Goal: Information Seeking & Learning: Understand process/instructions

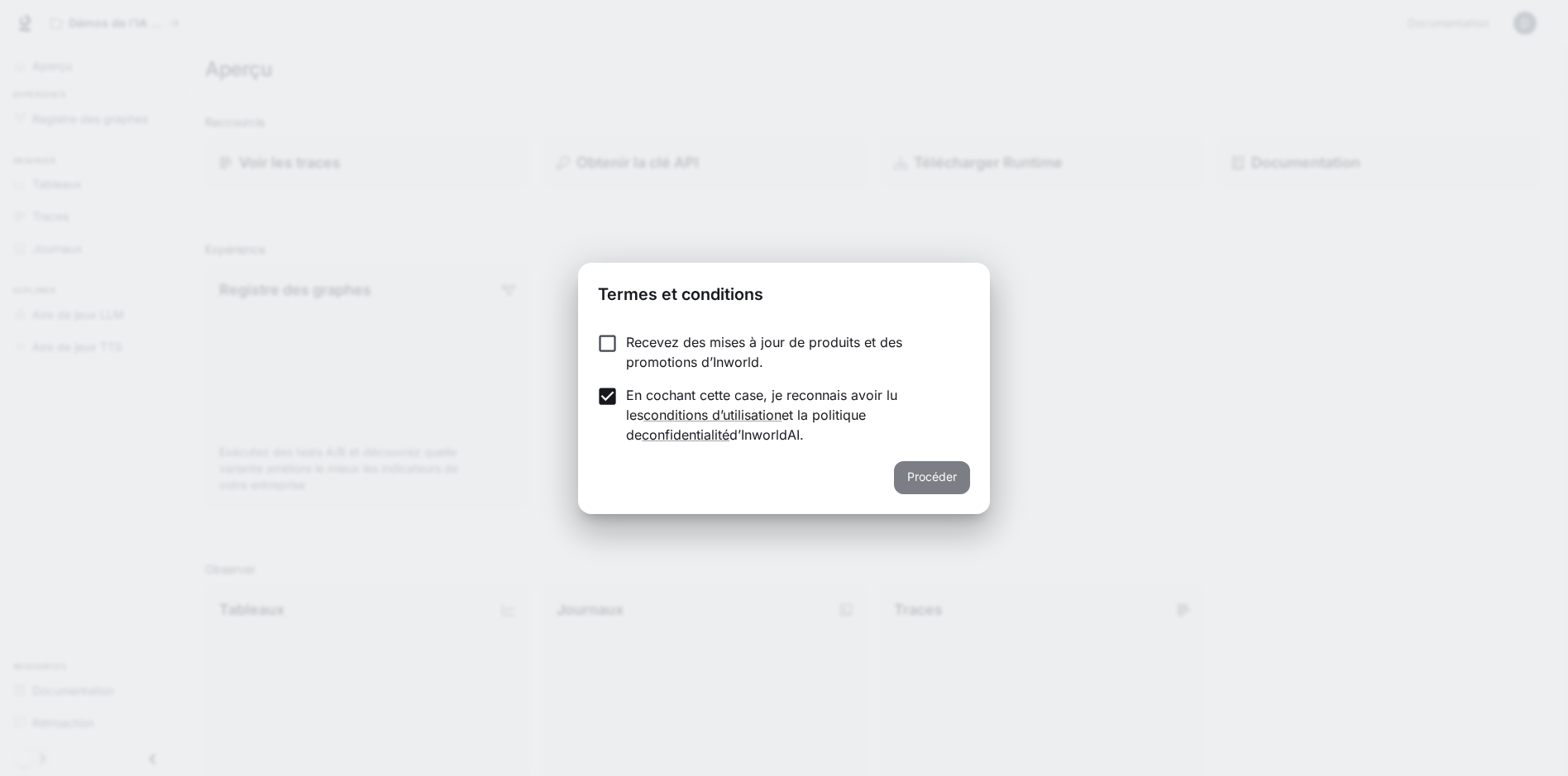
click at [950, 474] on button "Procéder" at bounding box center [932, 478] width 76 height 33
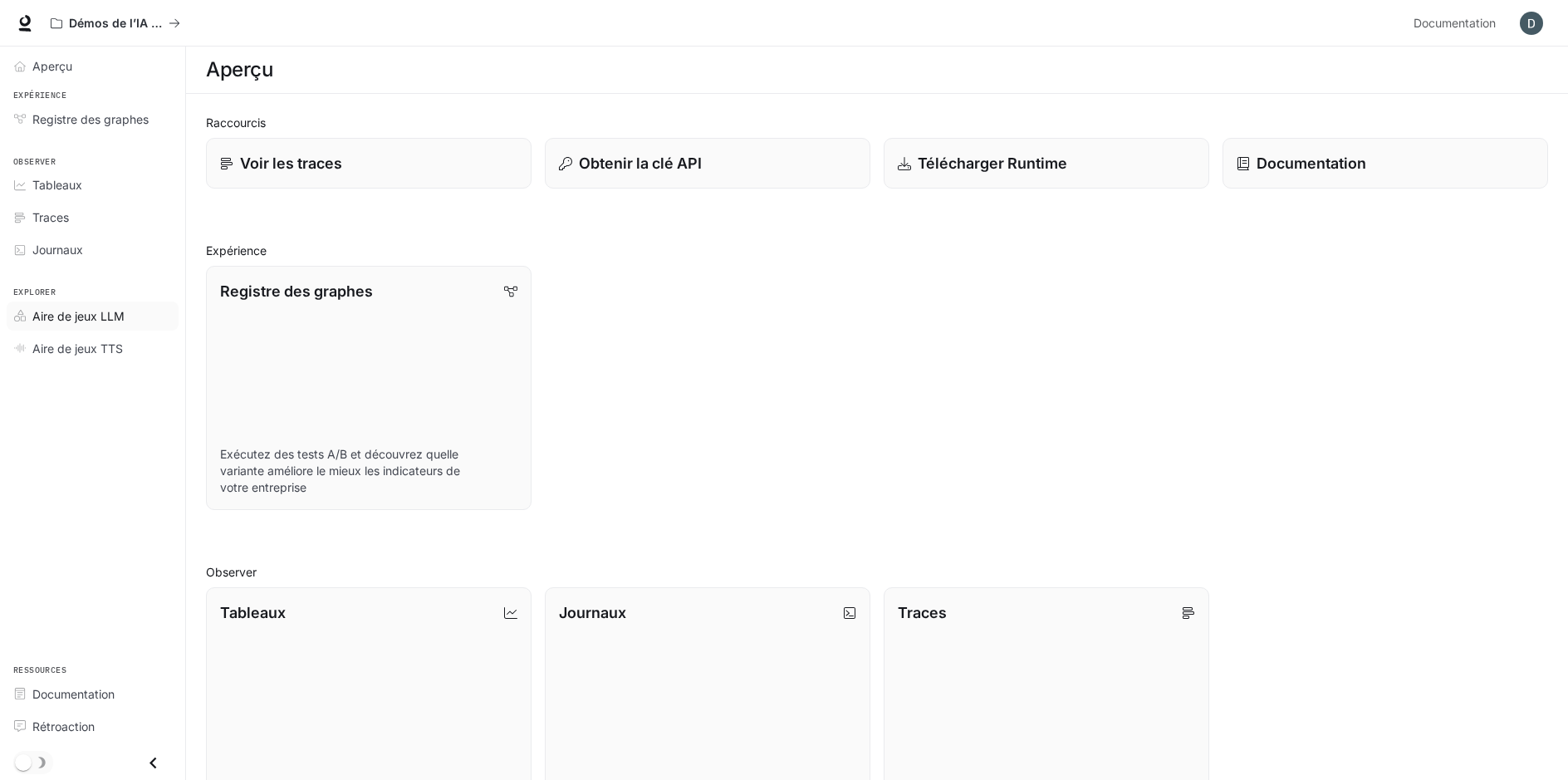
click at [72, 320] on span "Aire de jeux LLM" at bounding box center [78, 316] width 92 height 17
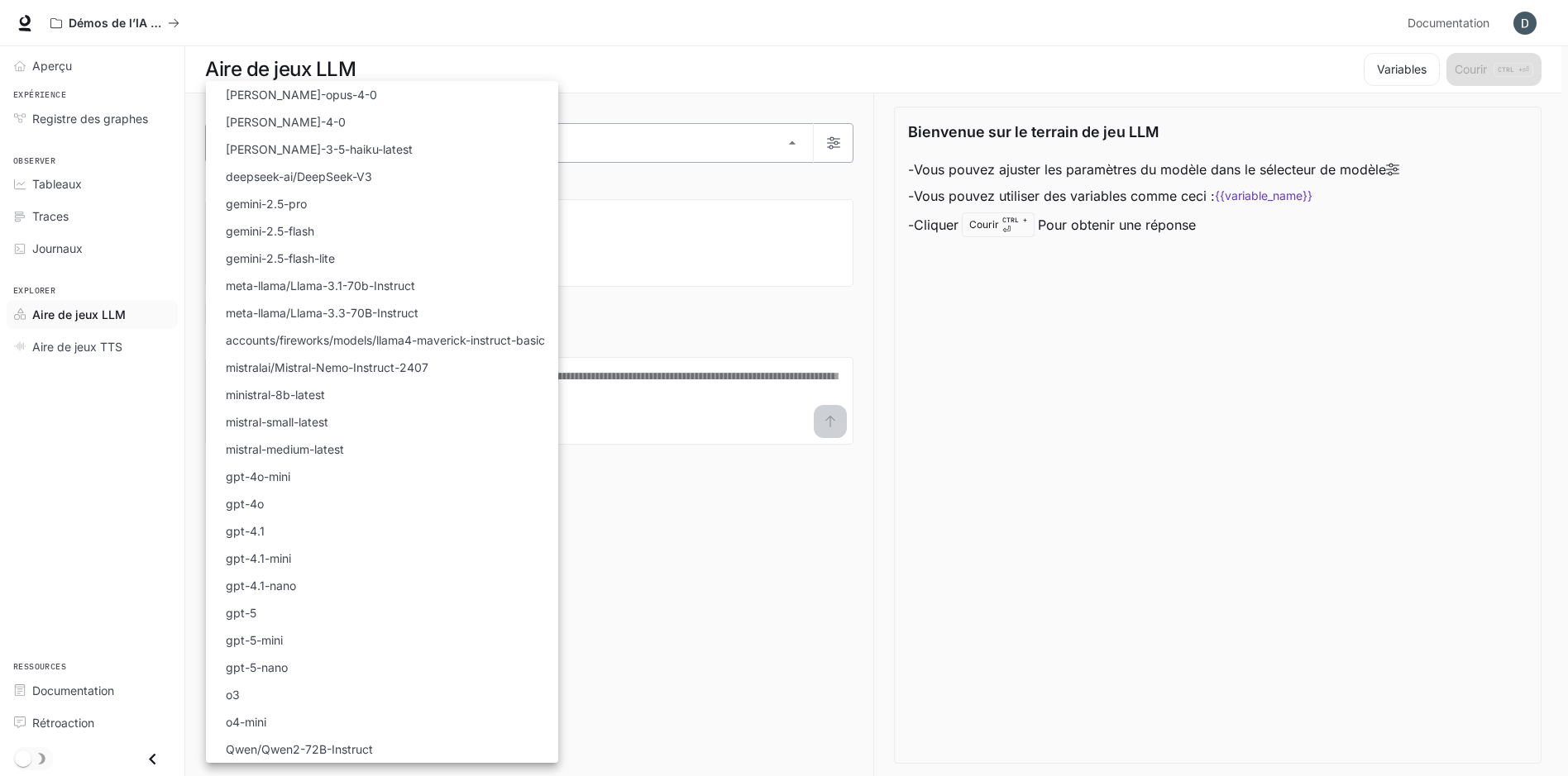
click at [792, 141] on body "Aller au contenu principal Démos de l’IA dans le monde Documentation Documentat…" at bounding box center [784, 388] width 1568 height 777
click at [1081, 387] on div at bounding box center [784, 388] width 1568 height 776
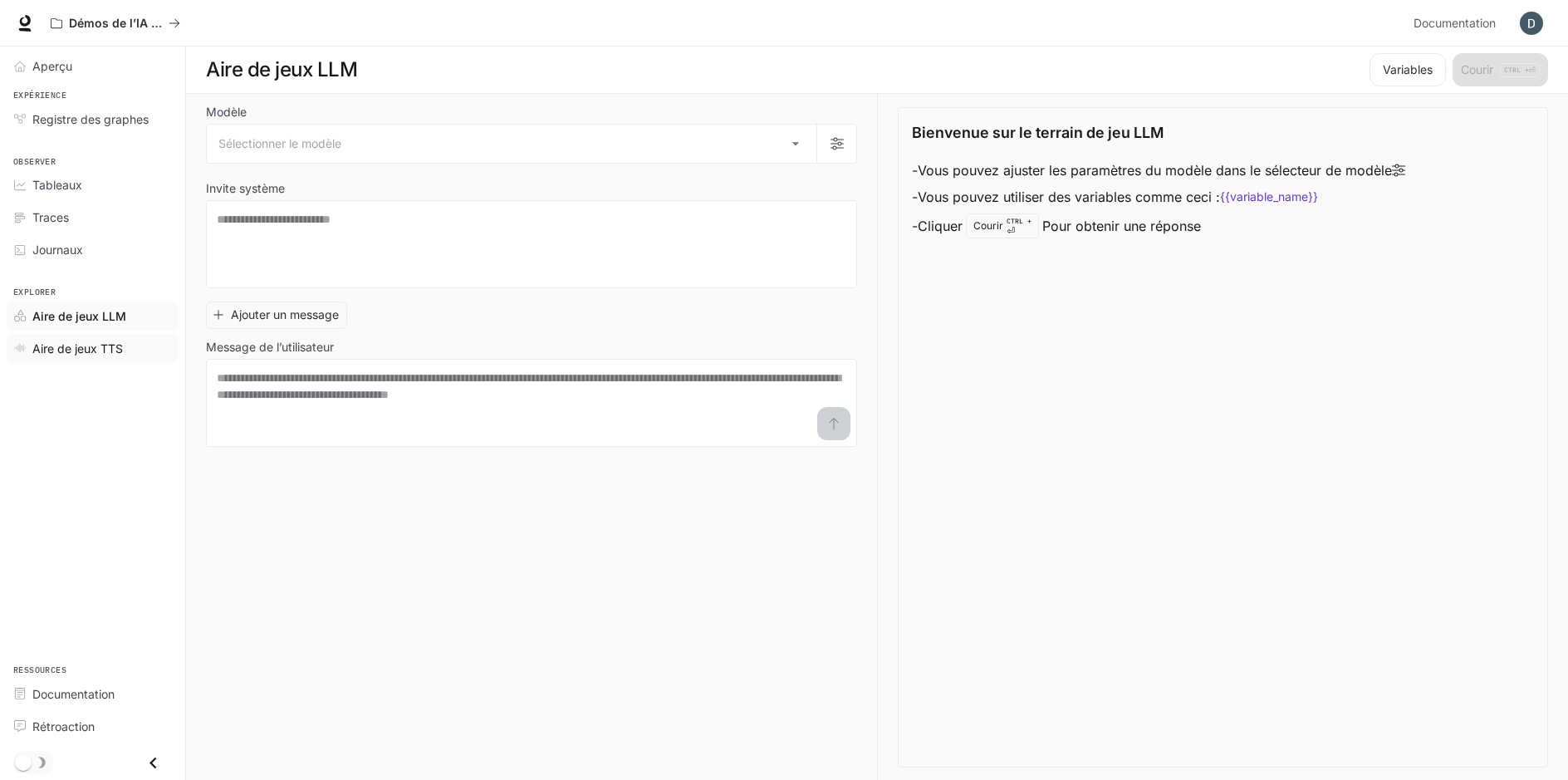
click at [74, 348] on span "Aire de jeux TTS" at bounding box center [77, 348] width 90 height 17
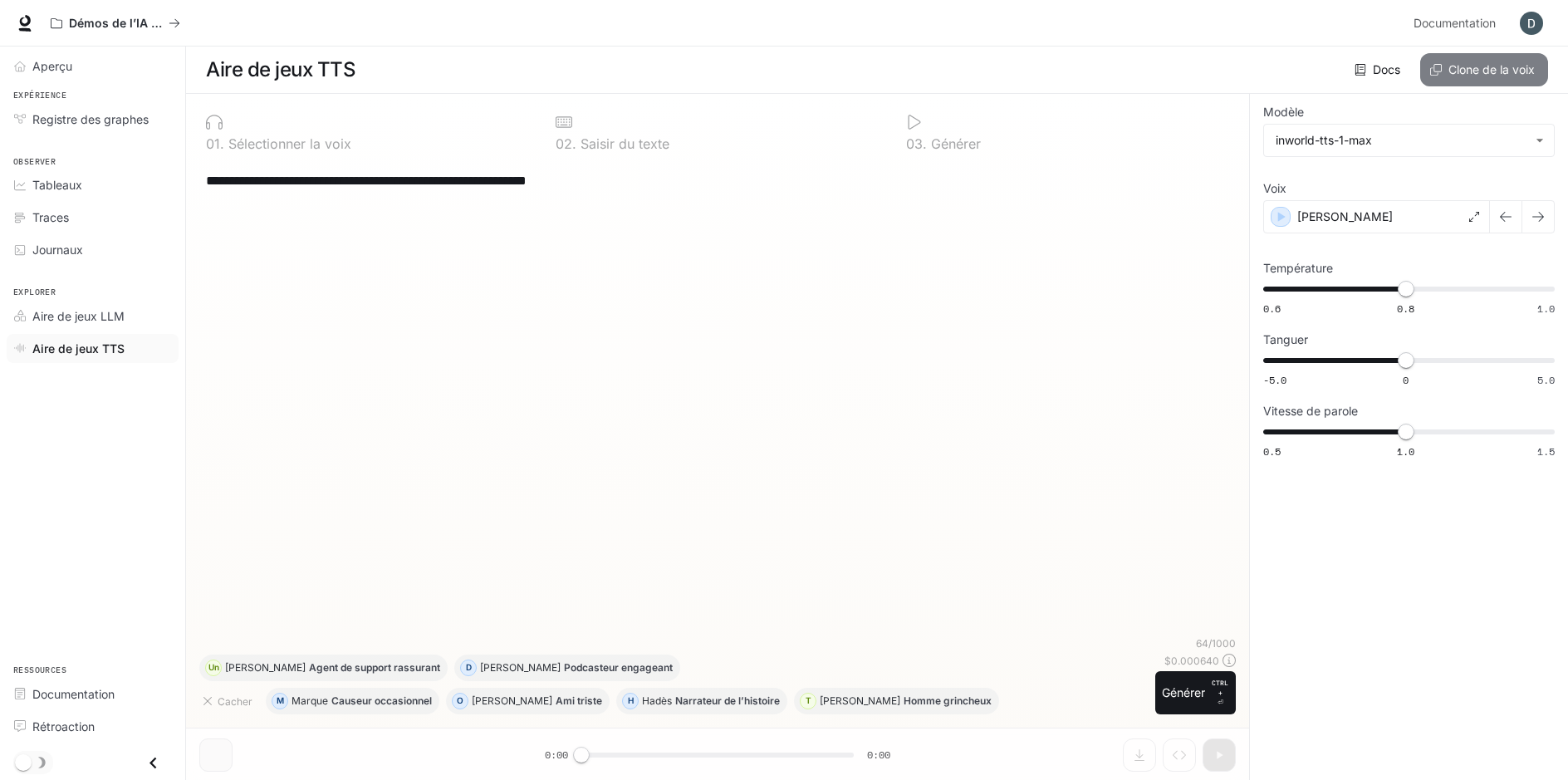
click at [1492, 64] on font "Clone de la voix" at bounding box center [1491, 69] width 87 height 21
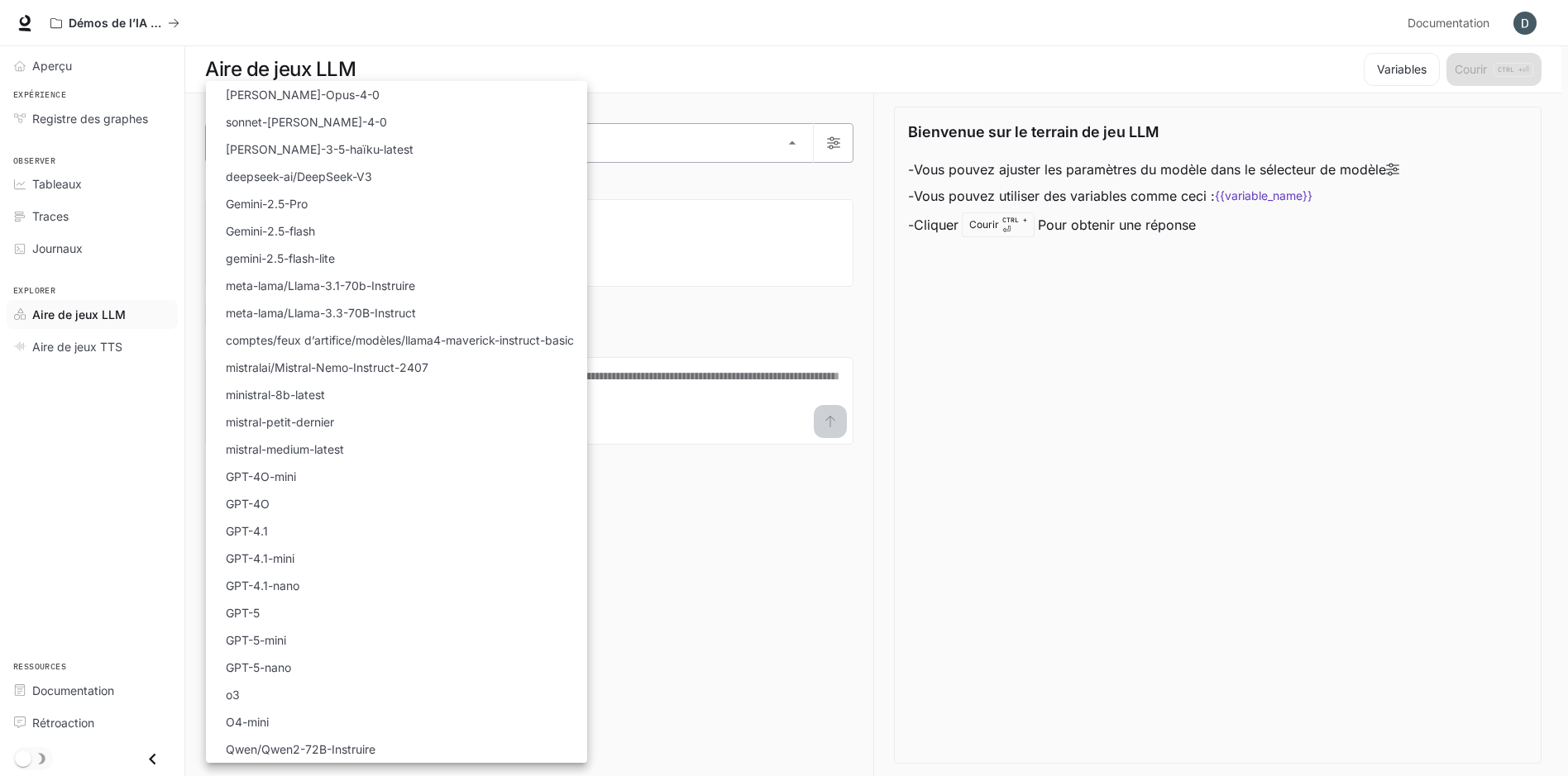
click at [791, 144] on body "Aller au contenu principal Démos de l’IA dans le monde Documentation Documentat…" at bounding box center [784, 388] width 1568 height 777
click at [1044, 385] on div at bounding box center [784, 388] width 1568 height 776
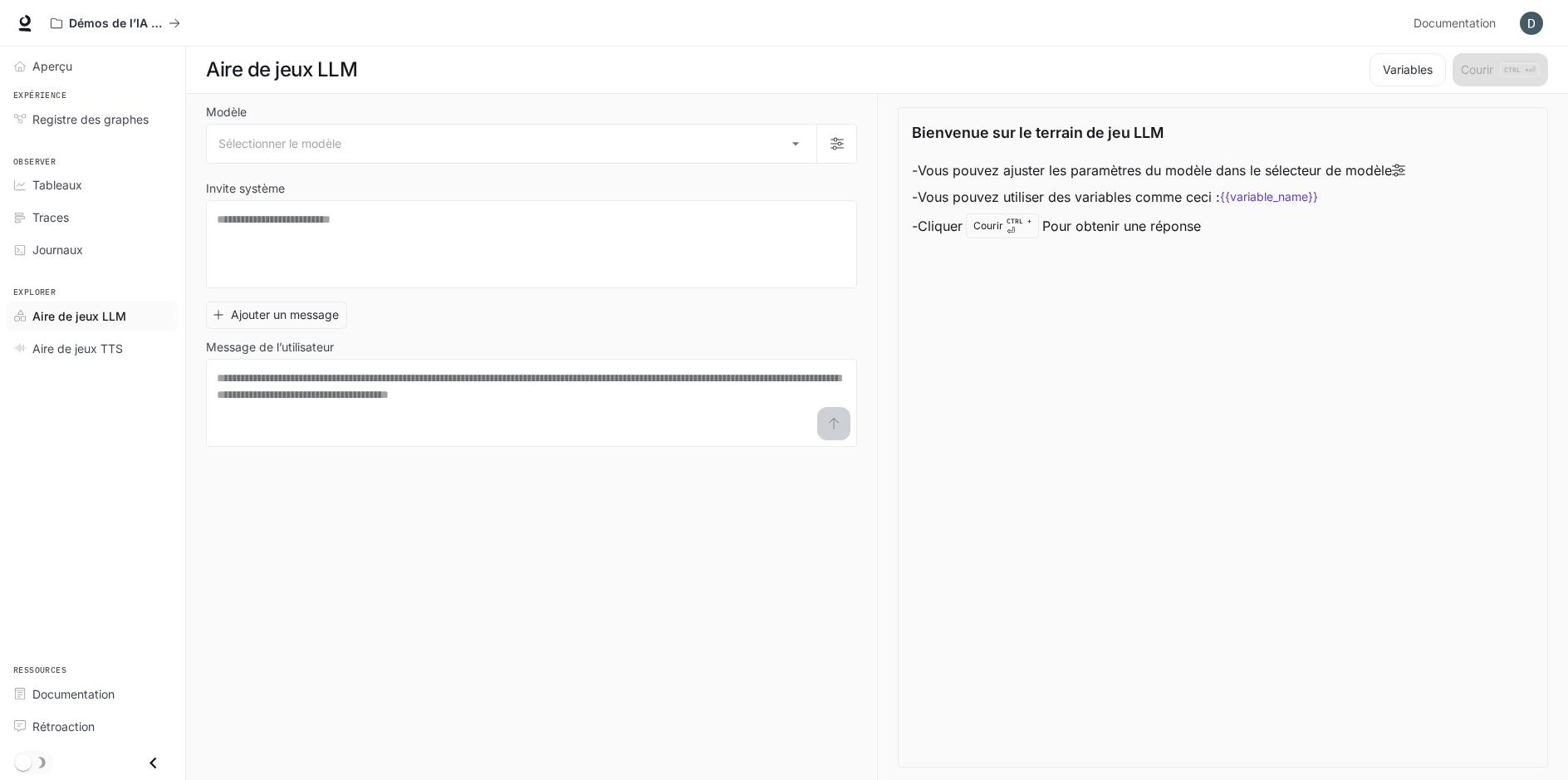
click at [281, 503] on div "Modèle Sélectionner le modèle ​ Invite système * ​ Ajouter un message Message d…" at bounding box center [542, 437] width 671 height 687
click at [117, 314] on span "Aire de jeux LLM" at bounding box center [79, 316] width 94 height 17
click at [144, 313] on div "Aire de jeux LLM" at bounding box center [101, 316] width 139 height 17
click at [127, 277] on div "Explorer Aire de jeux LLM Aire de jeux TTS" at bounding box center [92, 319] width 185 height 99
click at [131, 314] on div "Aire de jeux LLM" at bounding box center [101, 316] width 139 height 17
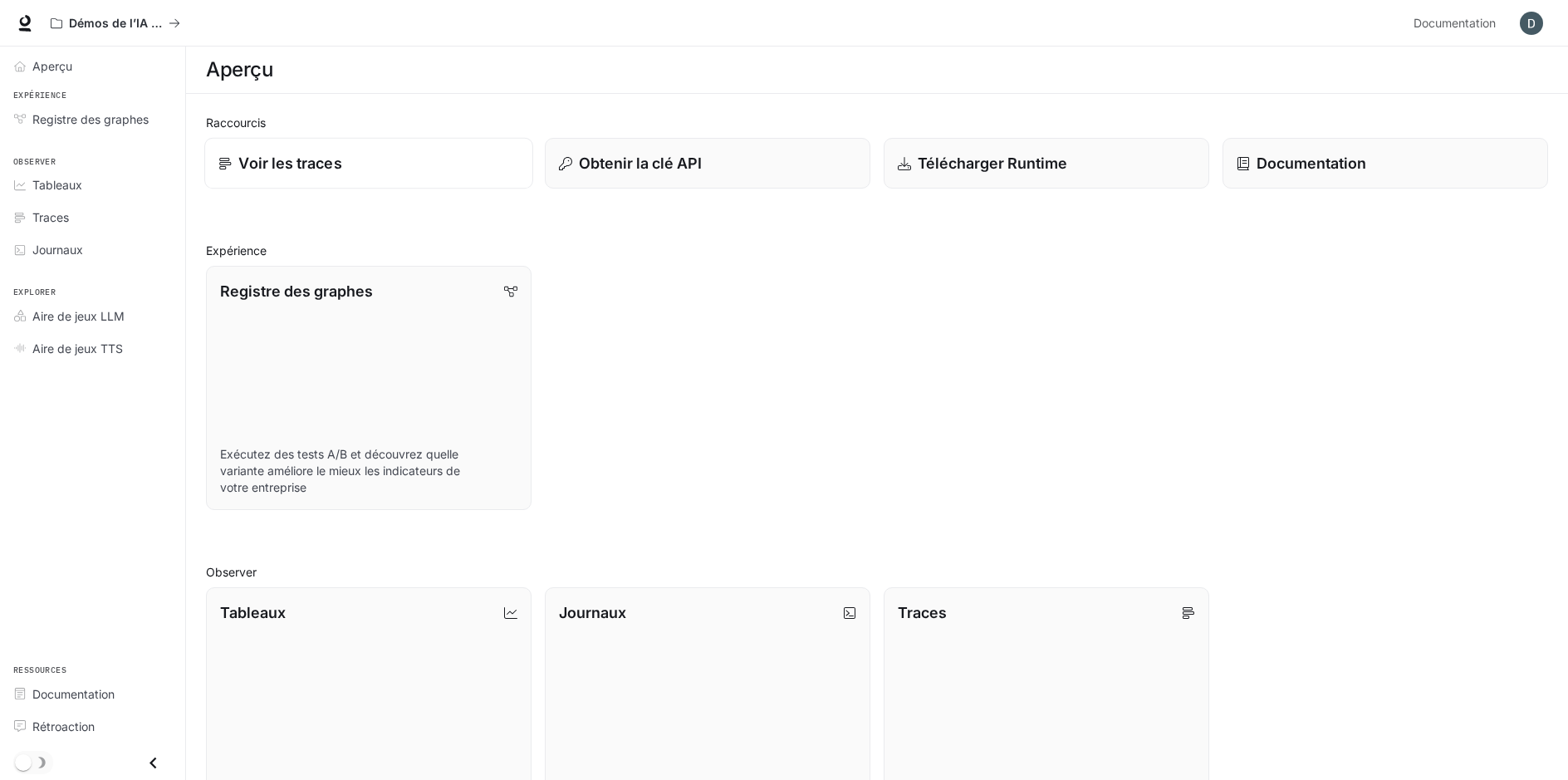
click at [317, 161] on p "Voir les traces" at bounding box center [289, 163] width 103 height 23
click at [1061, 161] on p "Télécharger Runtime" at bounding box center [992, 163] width 152 height 23
click at [75, 250] on span "Journaux" at bounding box center [57, 249] width 50 height 17
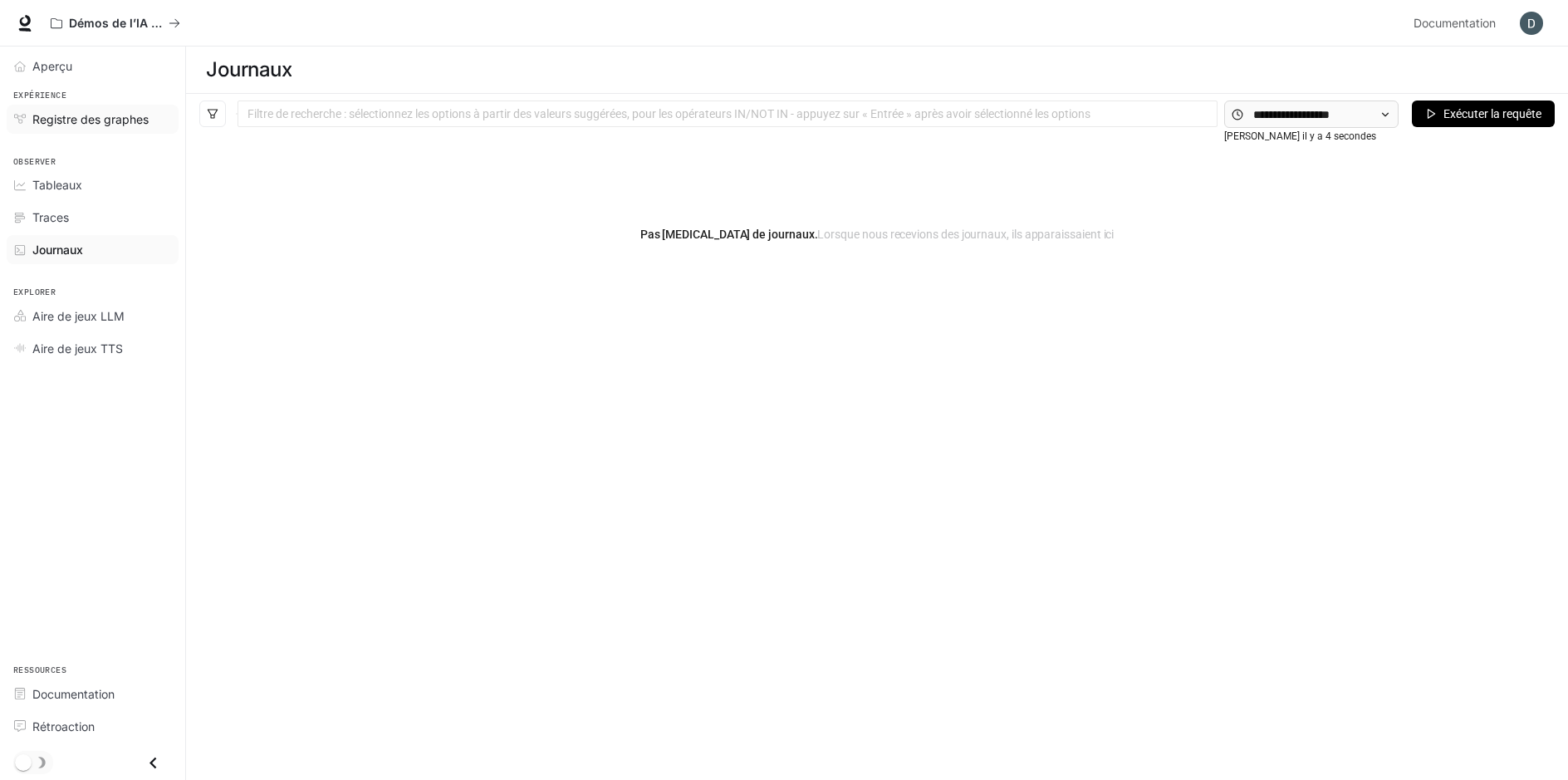
click at [126, 115] on span "Registre des graphes" at bounding box center [89, 119] width 116 height 17
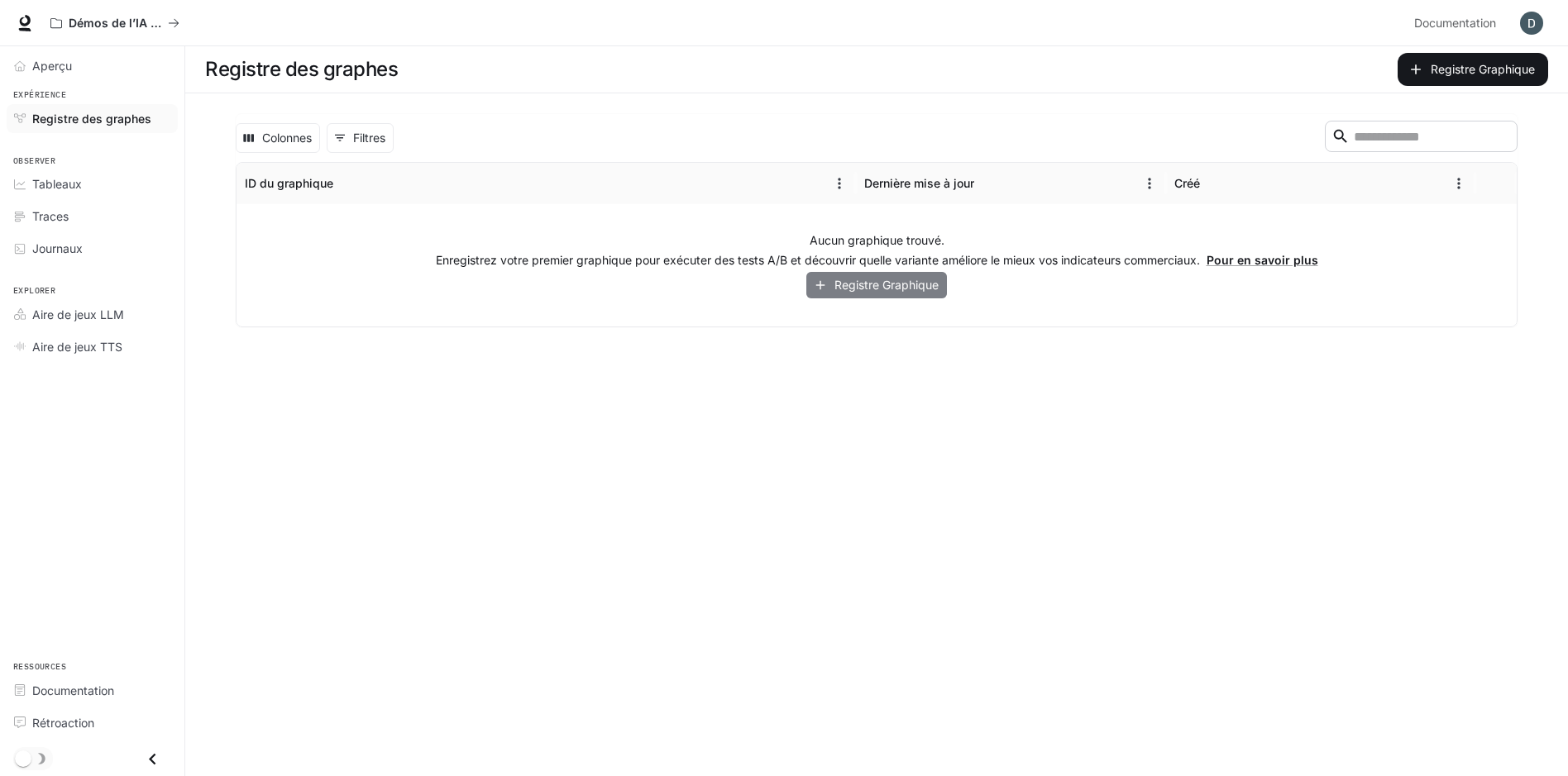
click at [860, 284] on font "Registre Graphique" at bounding box center [886, 285] width 105 height 21
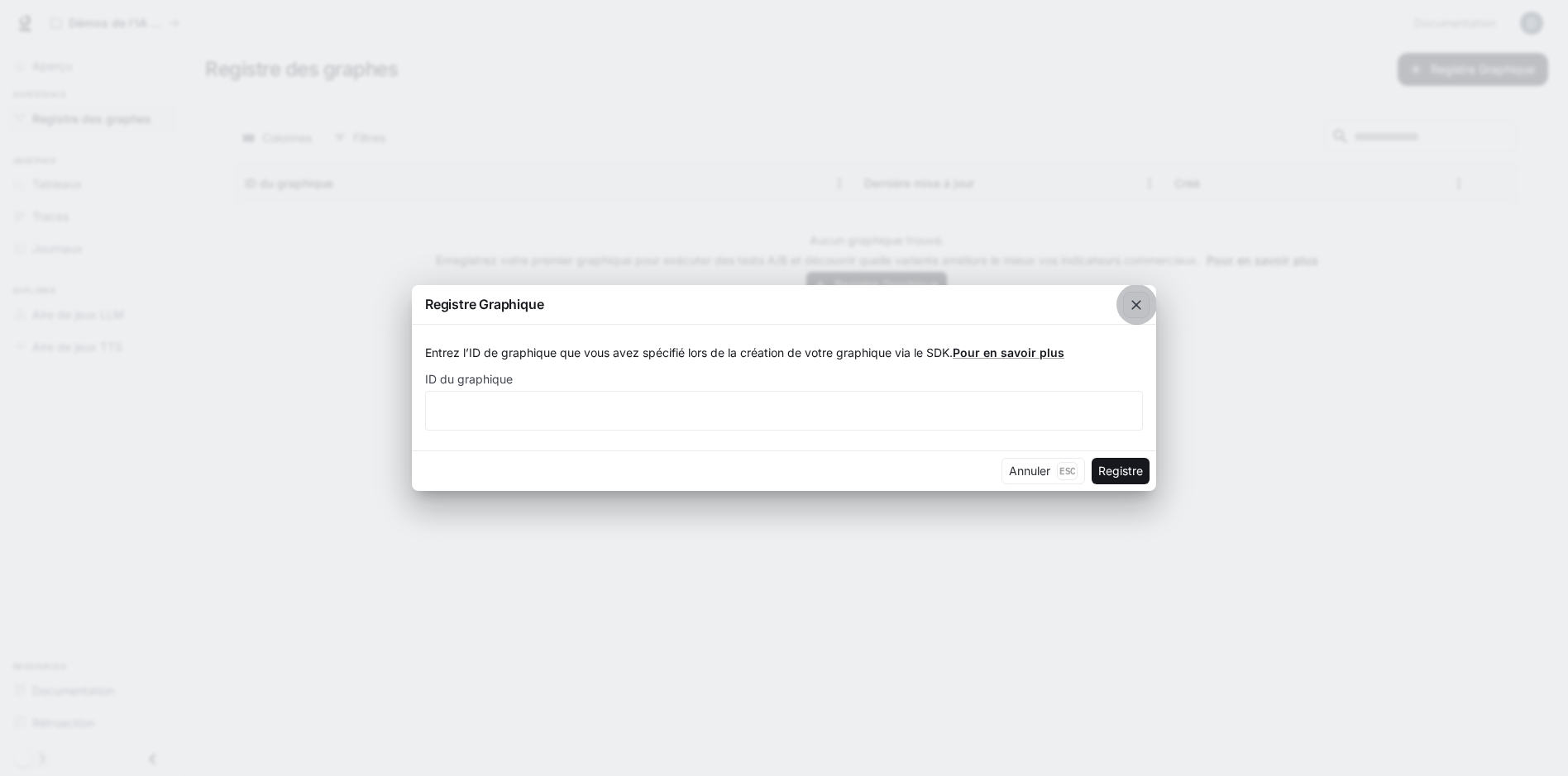
click at [1138, 306] on icon "button" at bounding box center [1136, 305] width 16 height 16
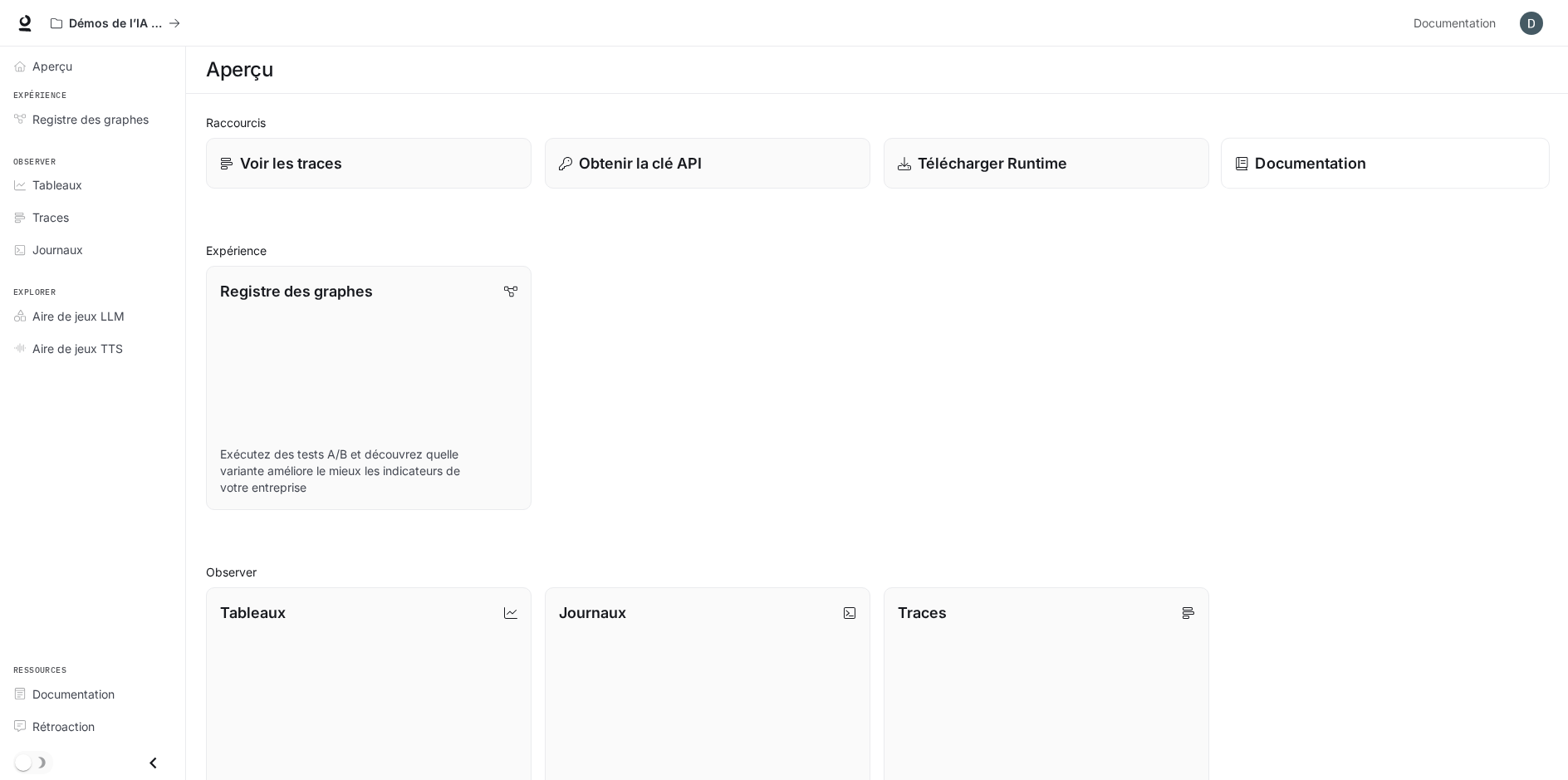
click at [1324, 166] on p "Documentation" at bounding box center [1310, 163] width 110 height 23
